Goal: Task Accomplishment & Management: Manage account settings

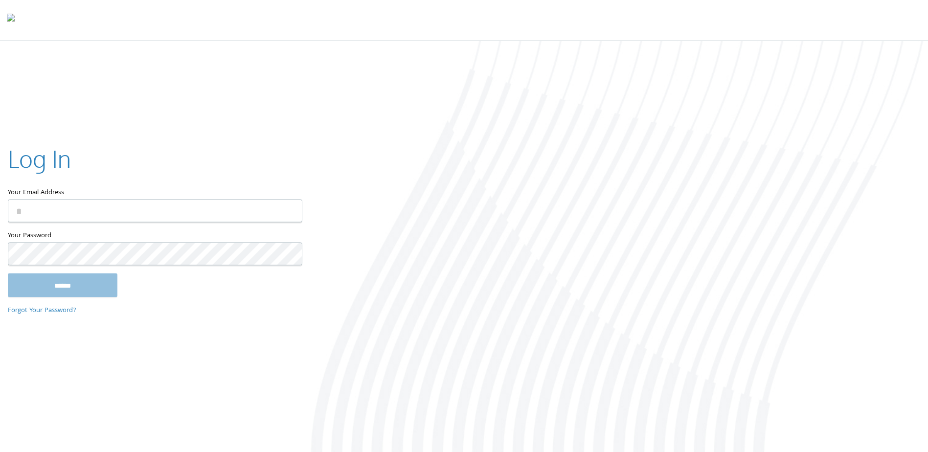
type input "**********"
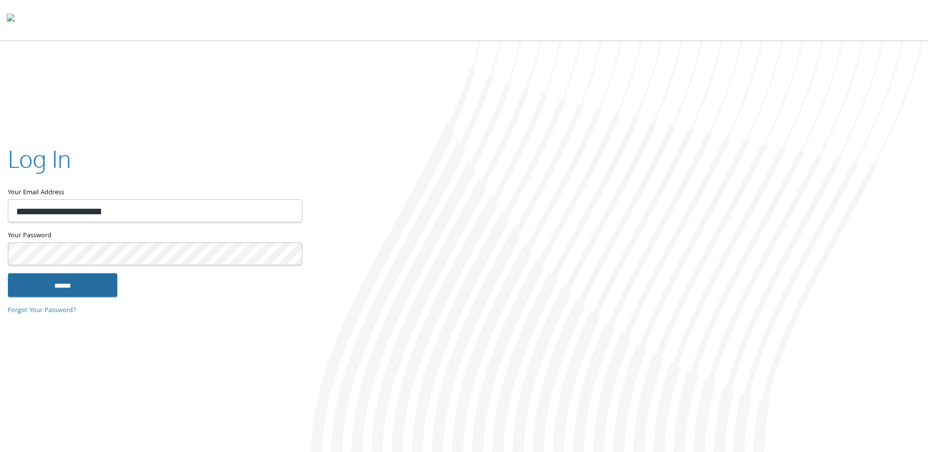
click at [93, 285] on input "******" at bounding box center [63, 284] width 110 height 23
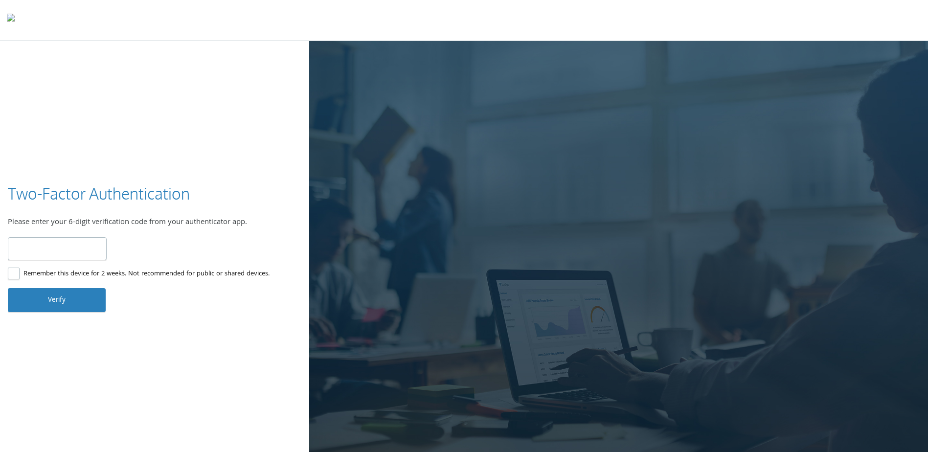
type input "******"
